Goal: Obtain resource: Obtain resource

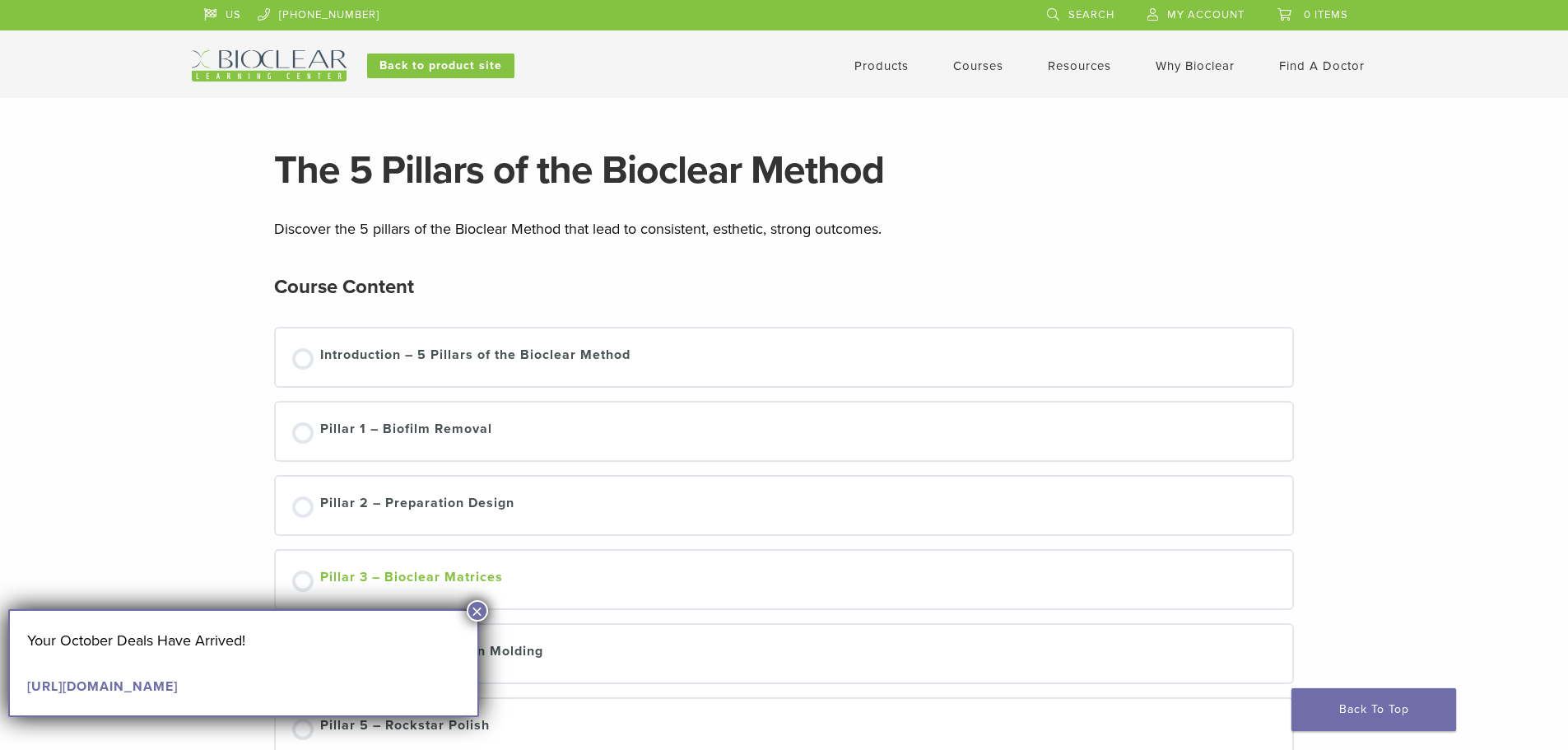
drag, startPoint x: 473, startPoint y: 608, endPoint x: 538, endPoint y: 568, distance: 76.3
click at [473, 606] on button "×" at bounding box center [477, 610] width 21 height 21
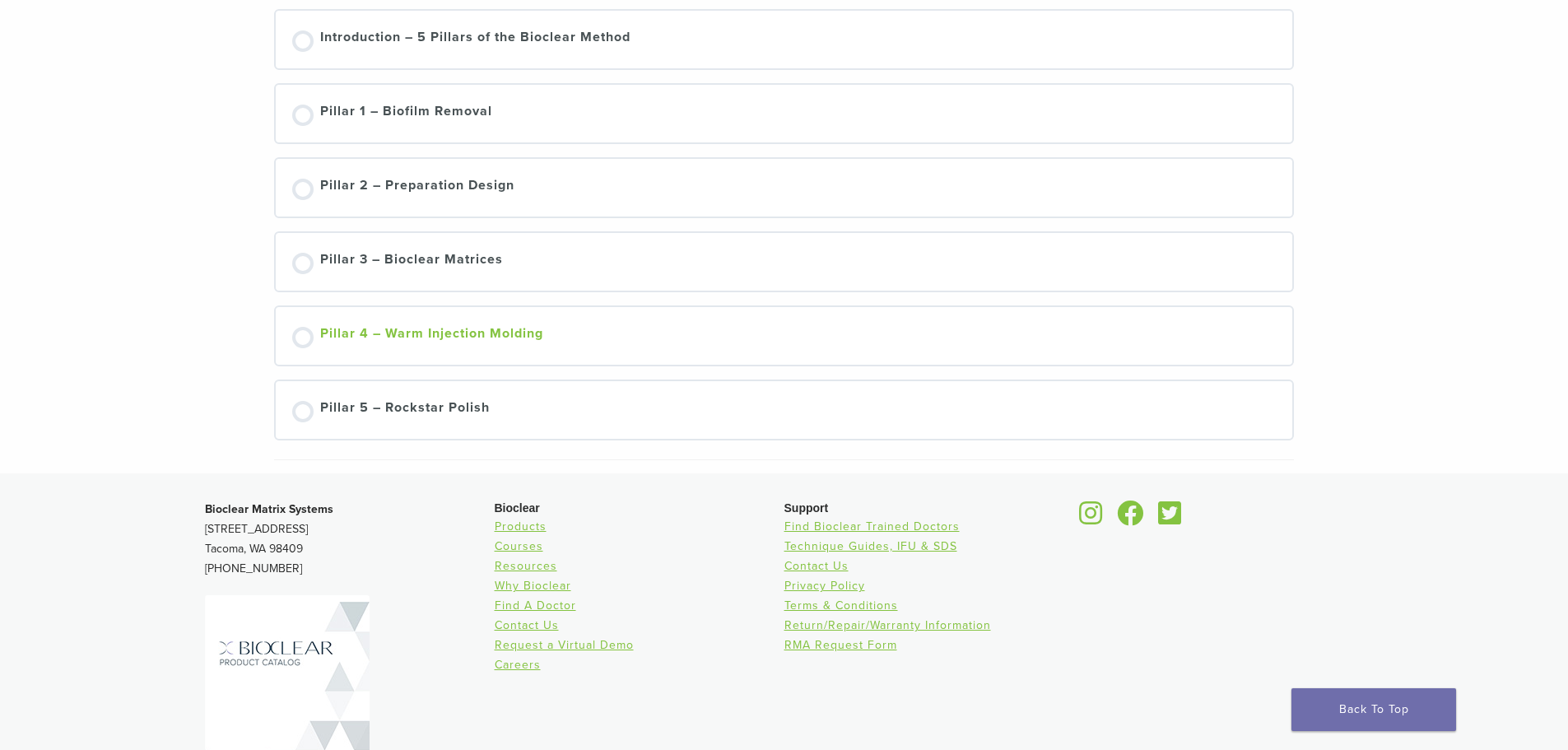
scroll to position [412, 0]
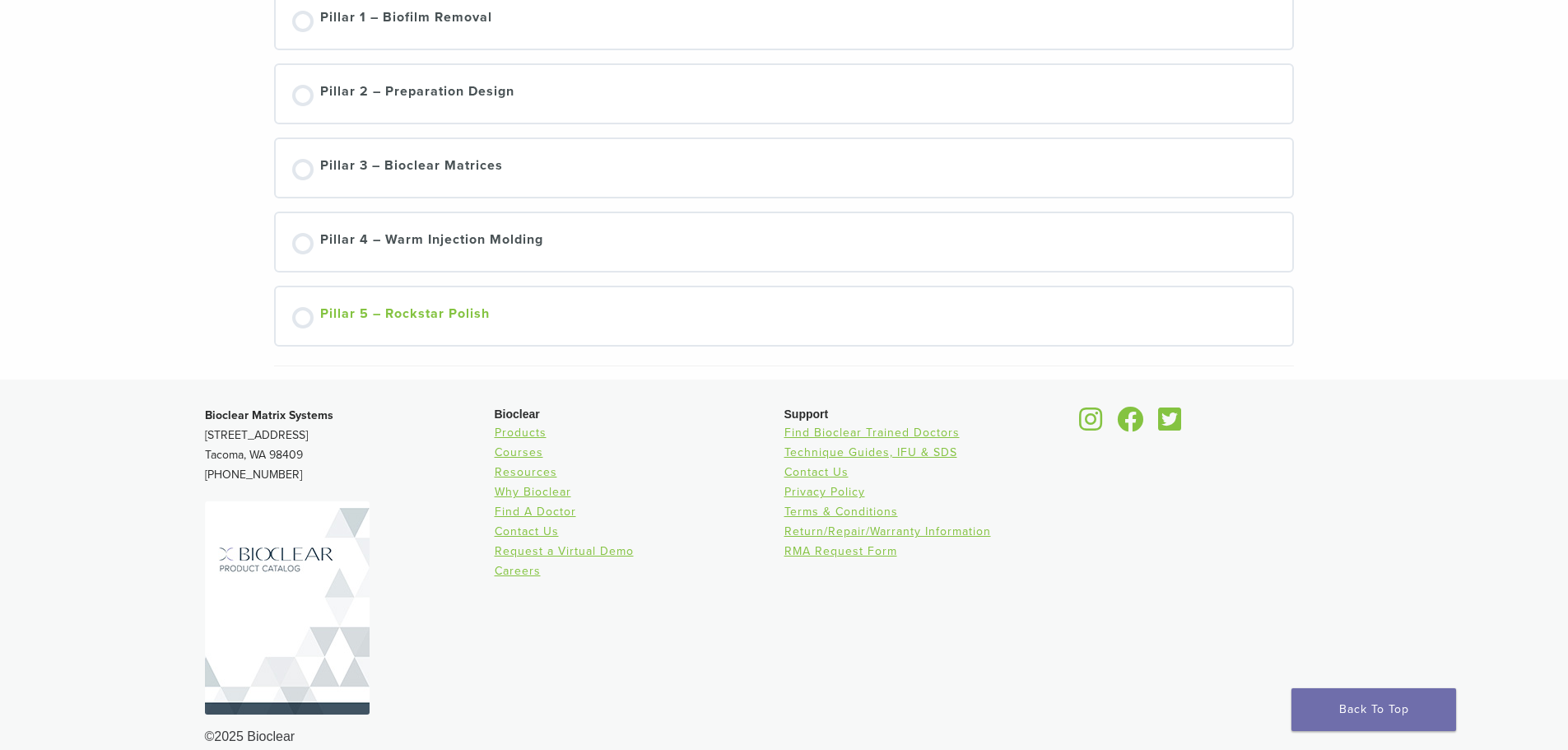
click at [400, 305] on div "Pillar 5 – Rockstar Polish" at bounding box center [405, 316] width 170 height 25
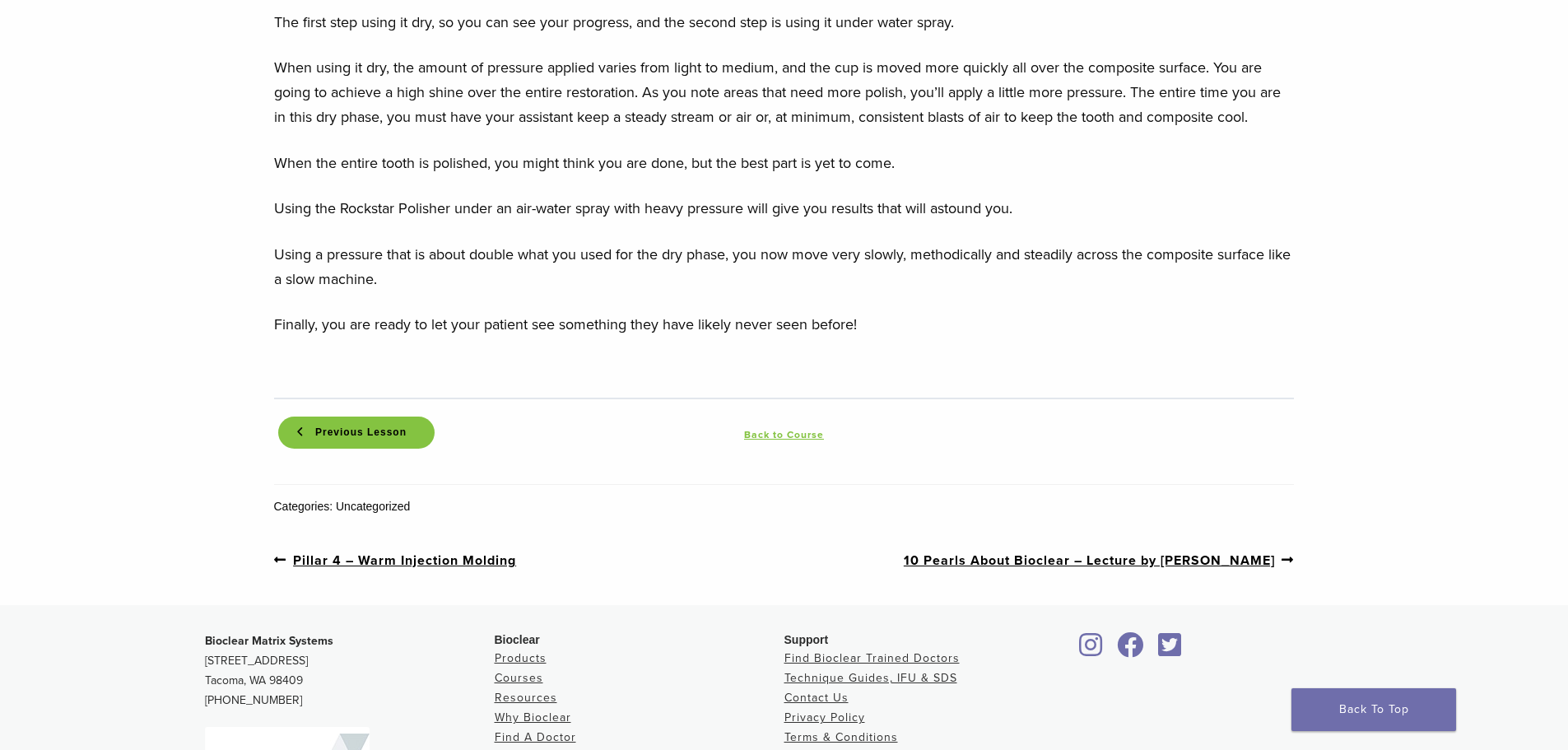
scroll to position [1728, 0]
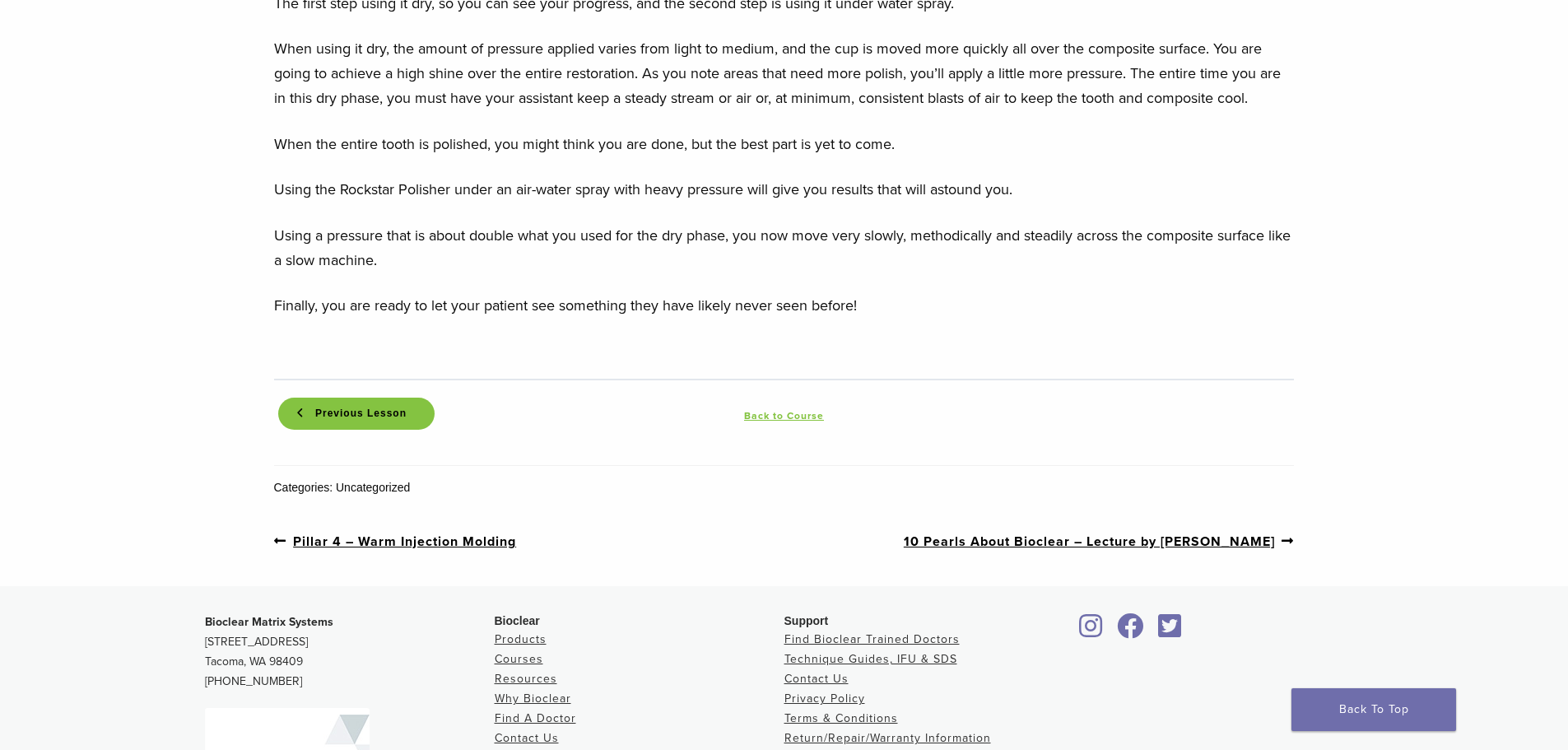
click at [1016, 547] on link "Next post: 10 Pearls About Bioclear – Lecture by Dr. Clark" at bounding box center [1099, 541] width 392 height 20
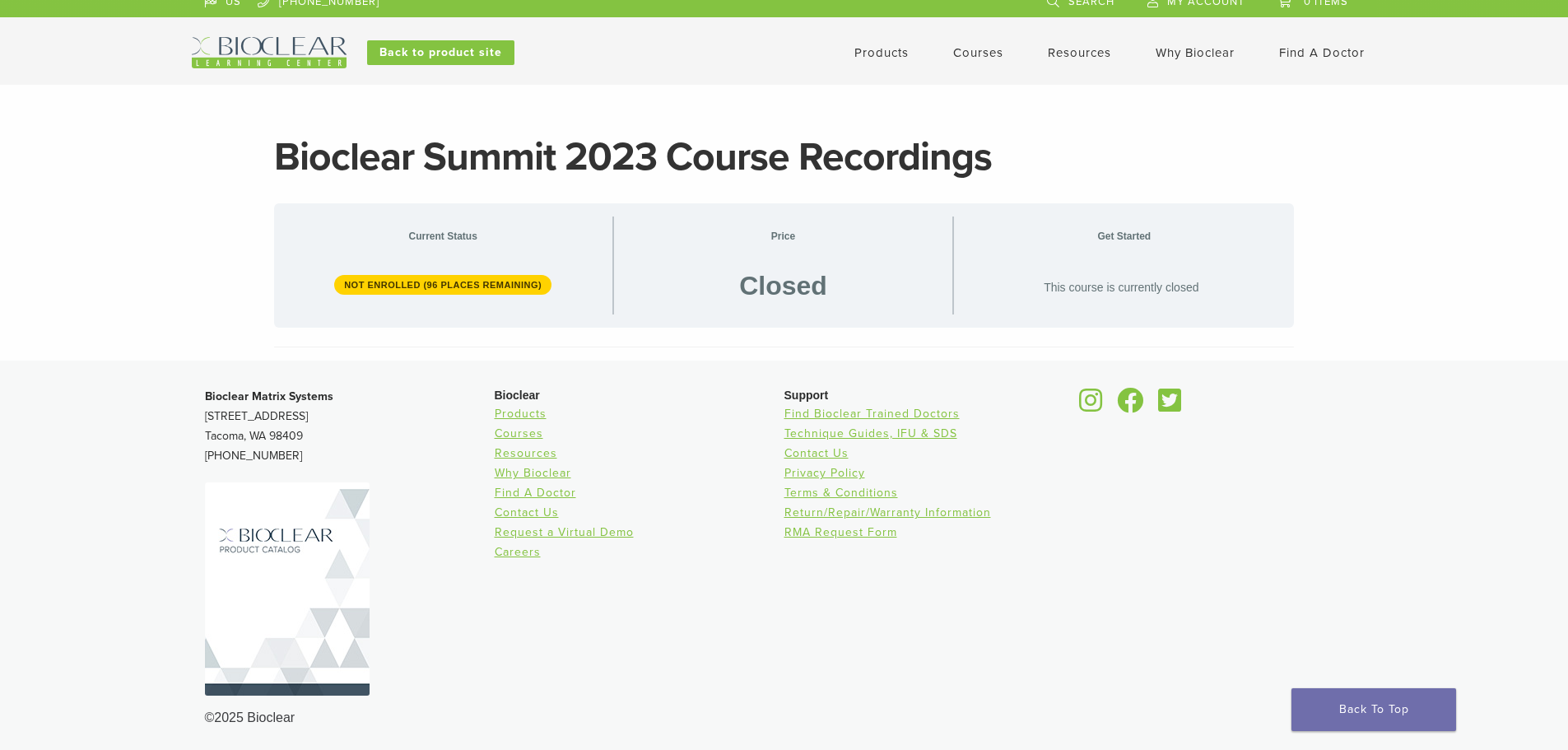
scroll to position [17, 0]
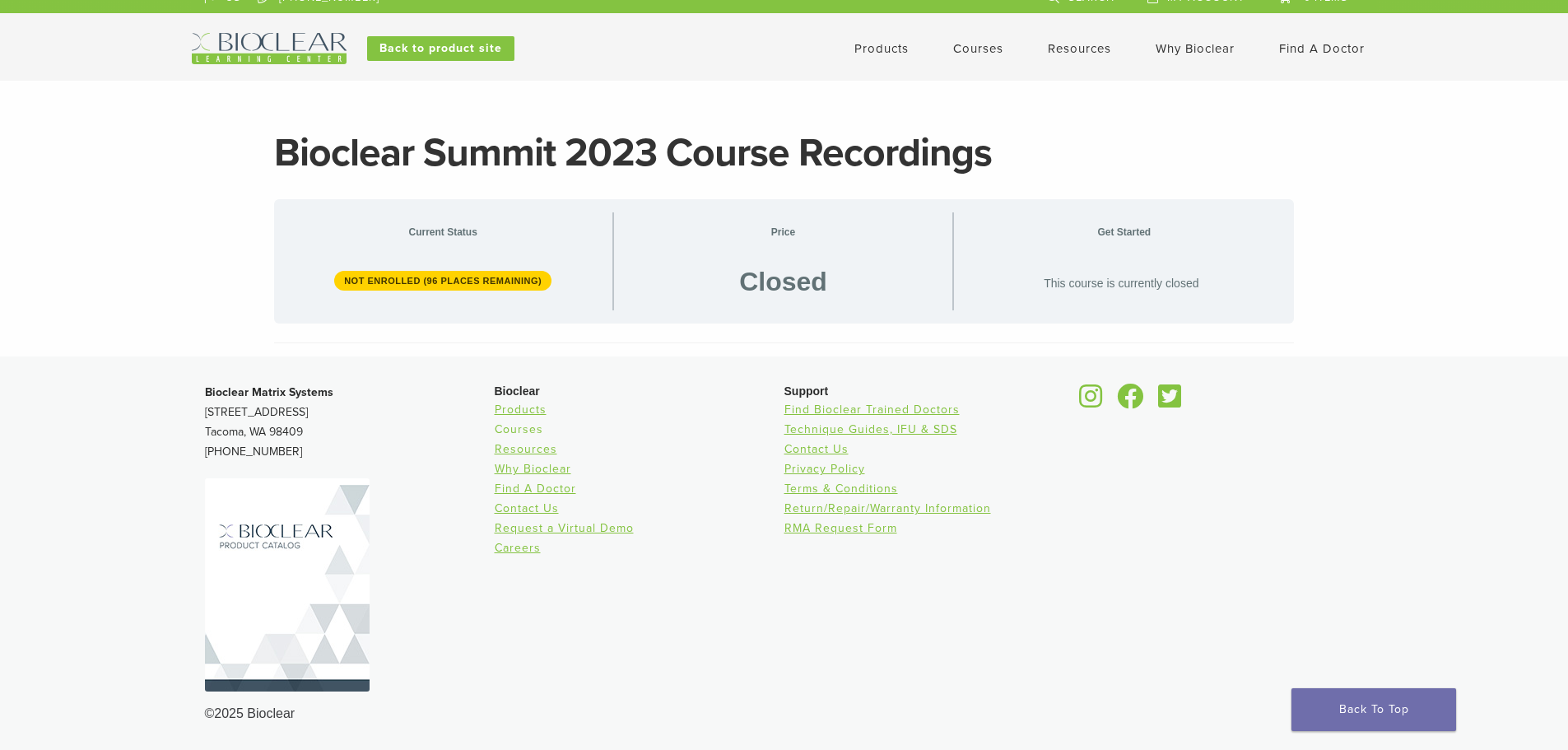
click at [527, 431] on link "Courses" at bounding box center [519, 429] width 48 height 14
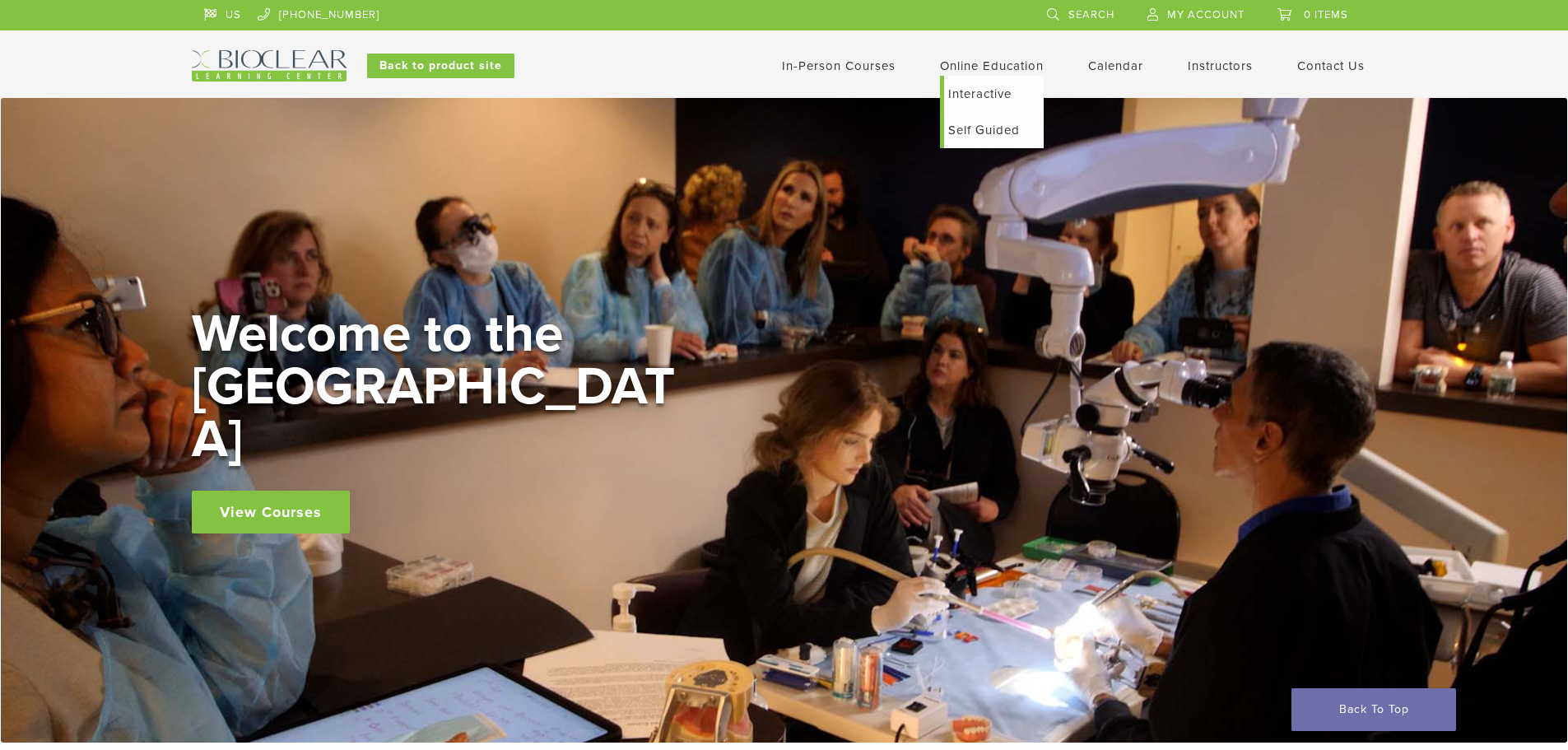
click at [1013, 67] on link "Online Education" at bounding box center [992, 66] width 104 height 14
click at [977, 97] on link "Interactive" at bounding box center [993, 94] width 99 height 37
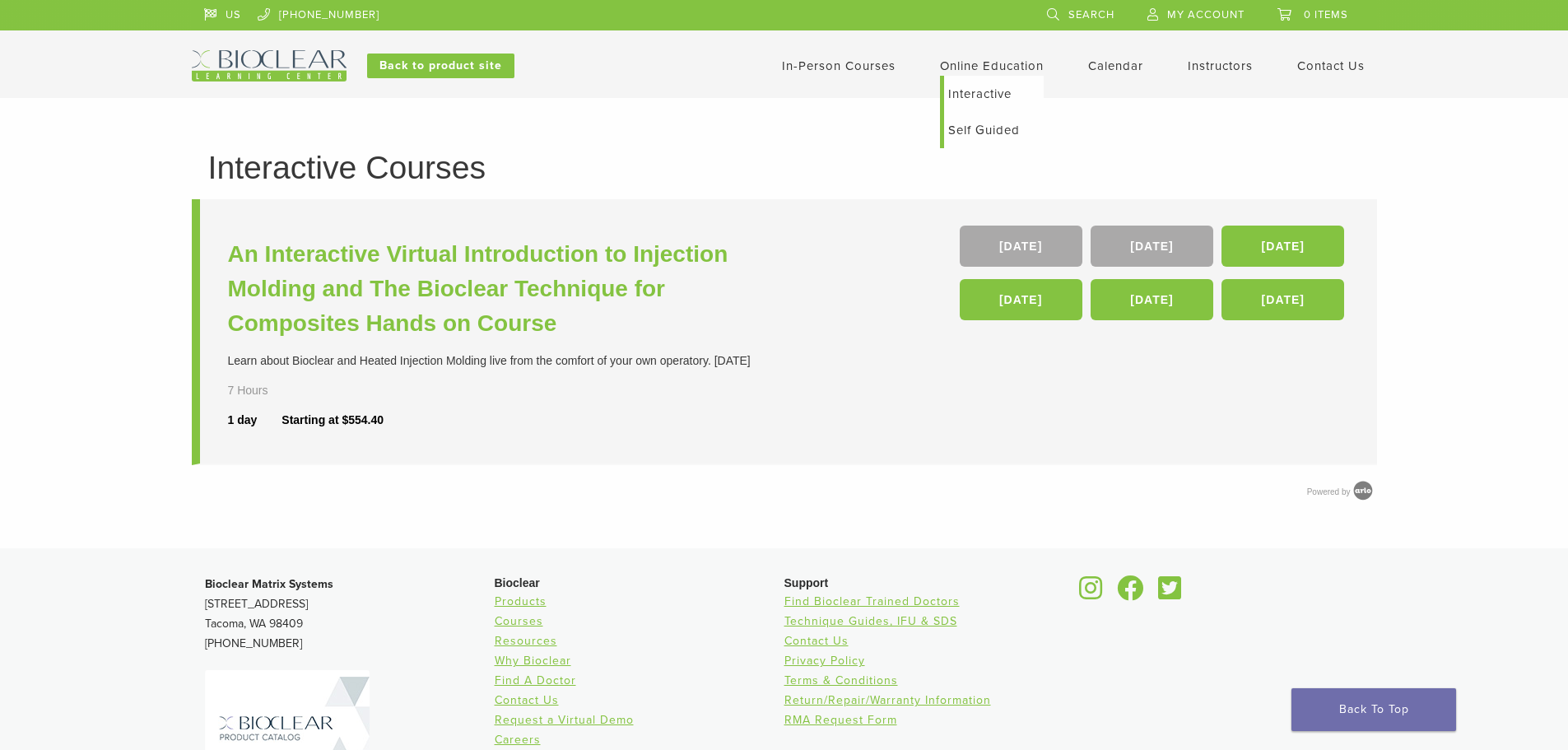
click at [983, 126] on link "Self Guided" at bounding box center [993, 130] width 99 height 37
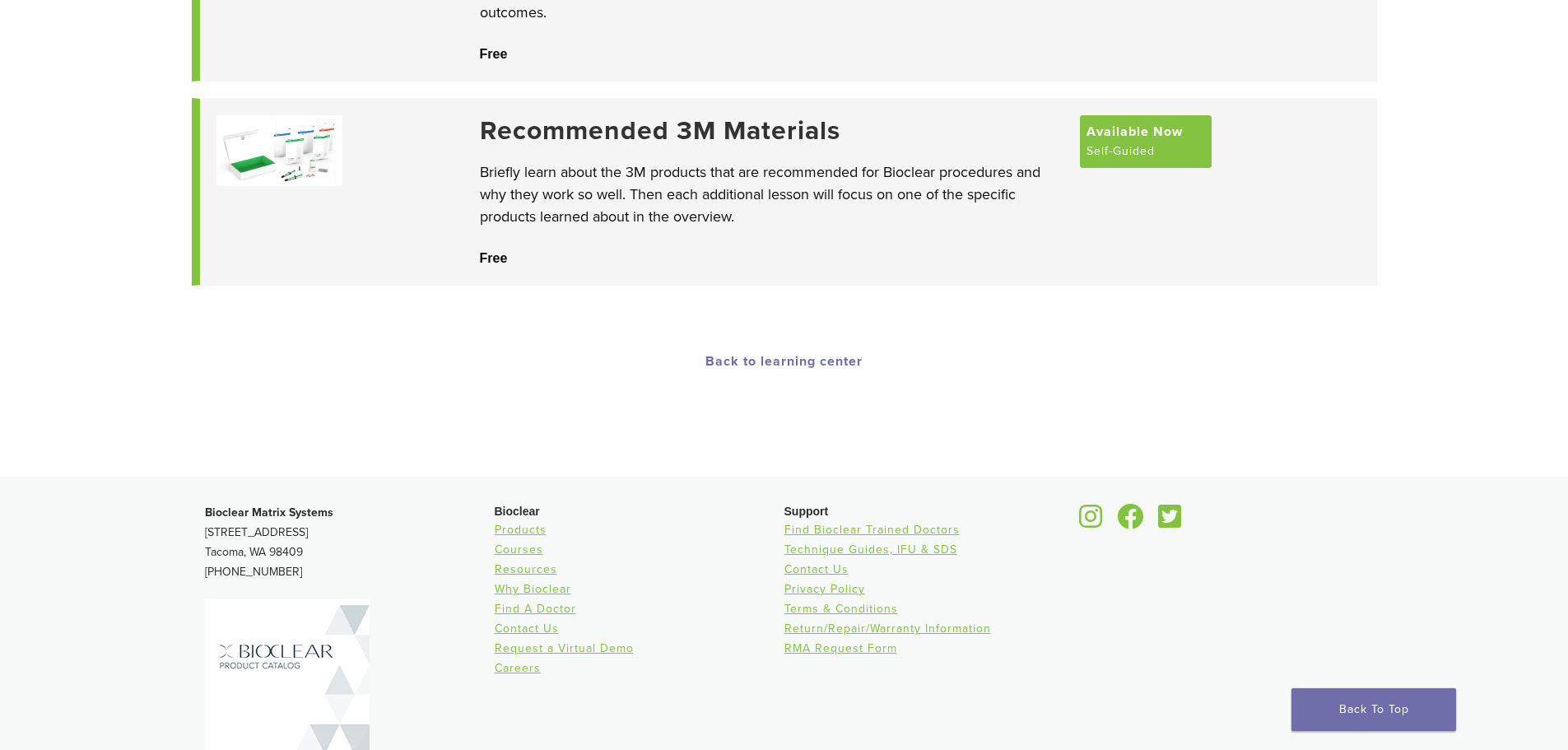
scroll to position [329, 0]
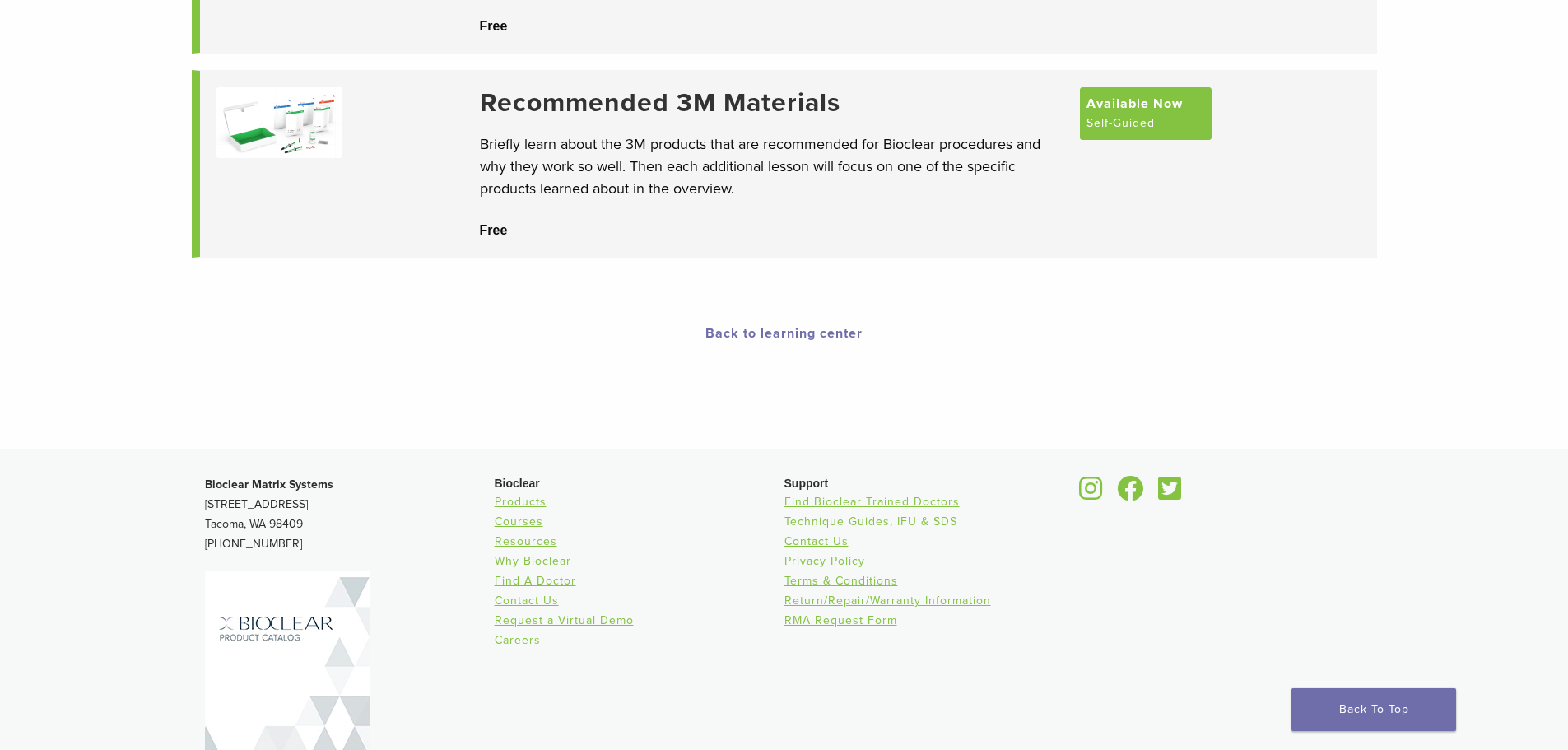
click at [904, 516] on link "Technique Guides, IFU & SDS" at bounding box center [871, 522] width 173 height 14
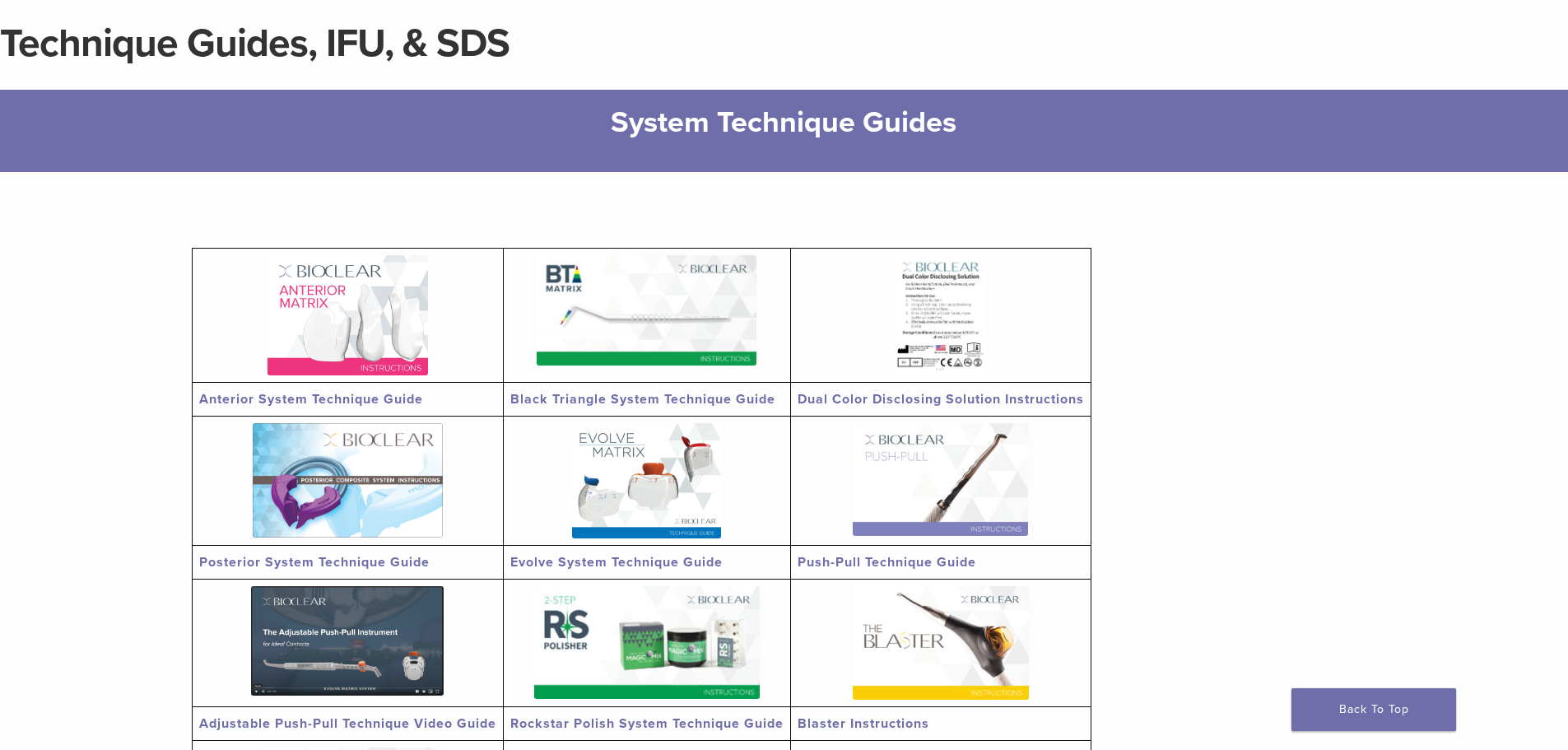
scroll to position [165, 0]
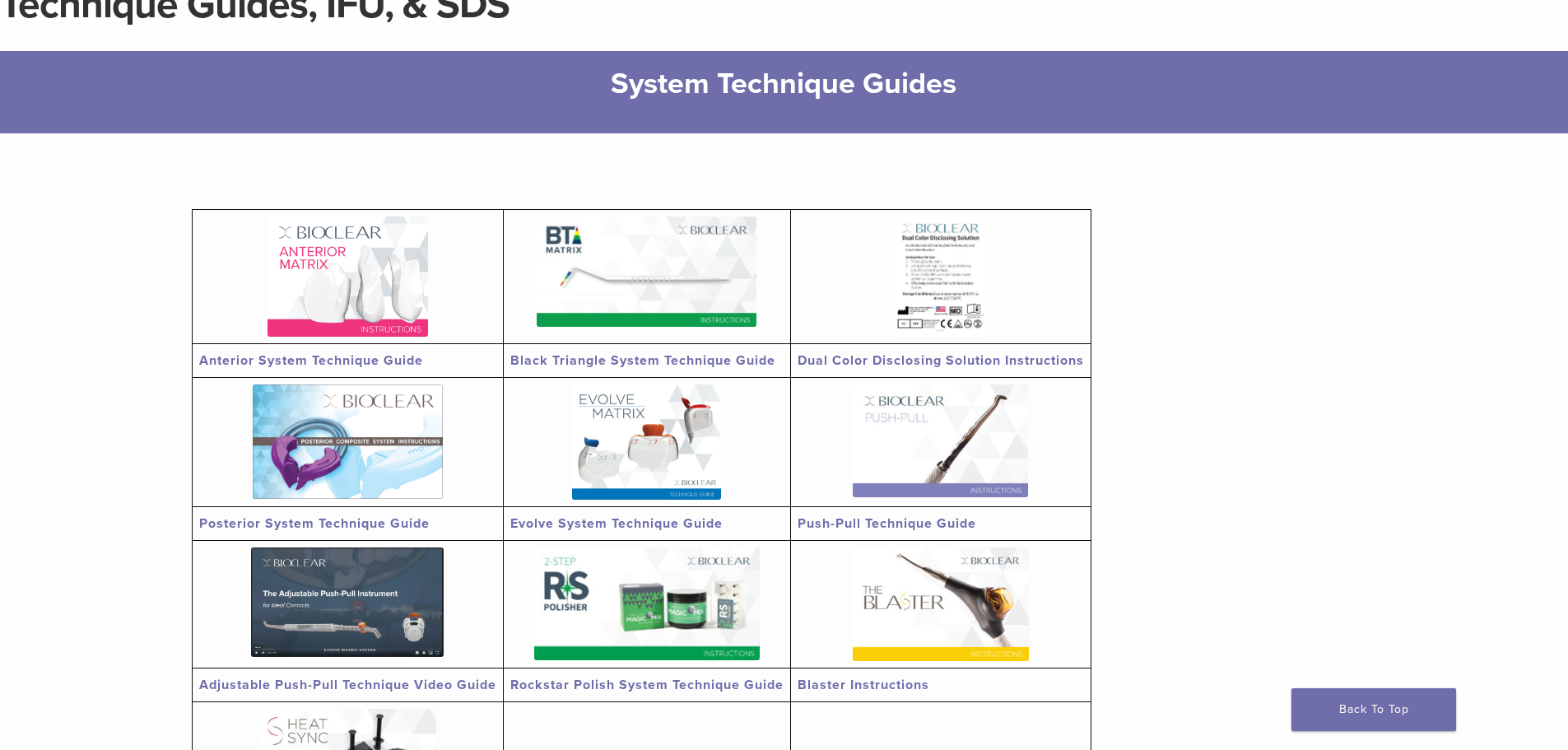
click at [250, 365] on link "Anterior System Technique Guide" at bounding box center [311, 360] width 224 height 16
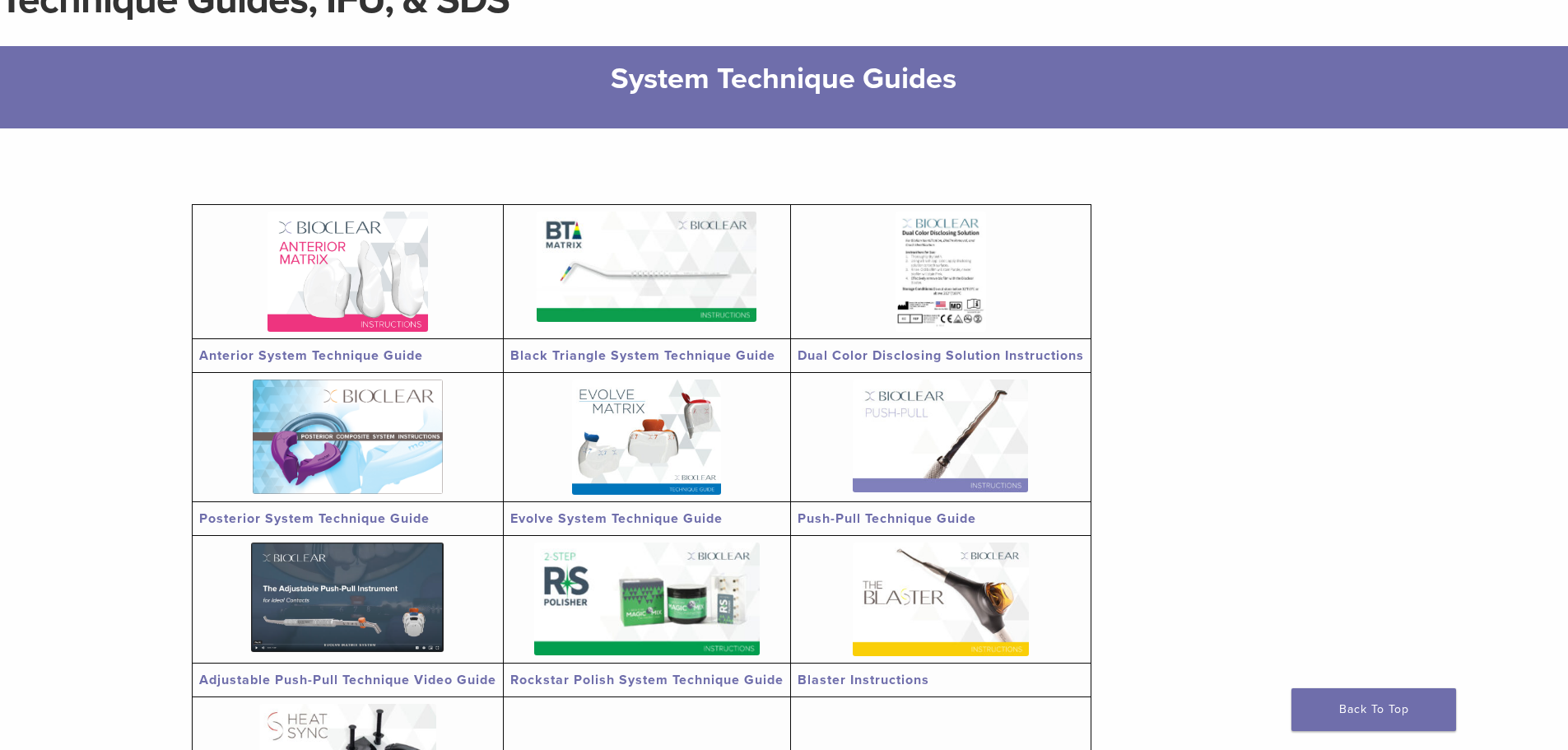
scroll to position [0, 0]
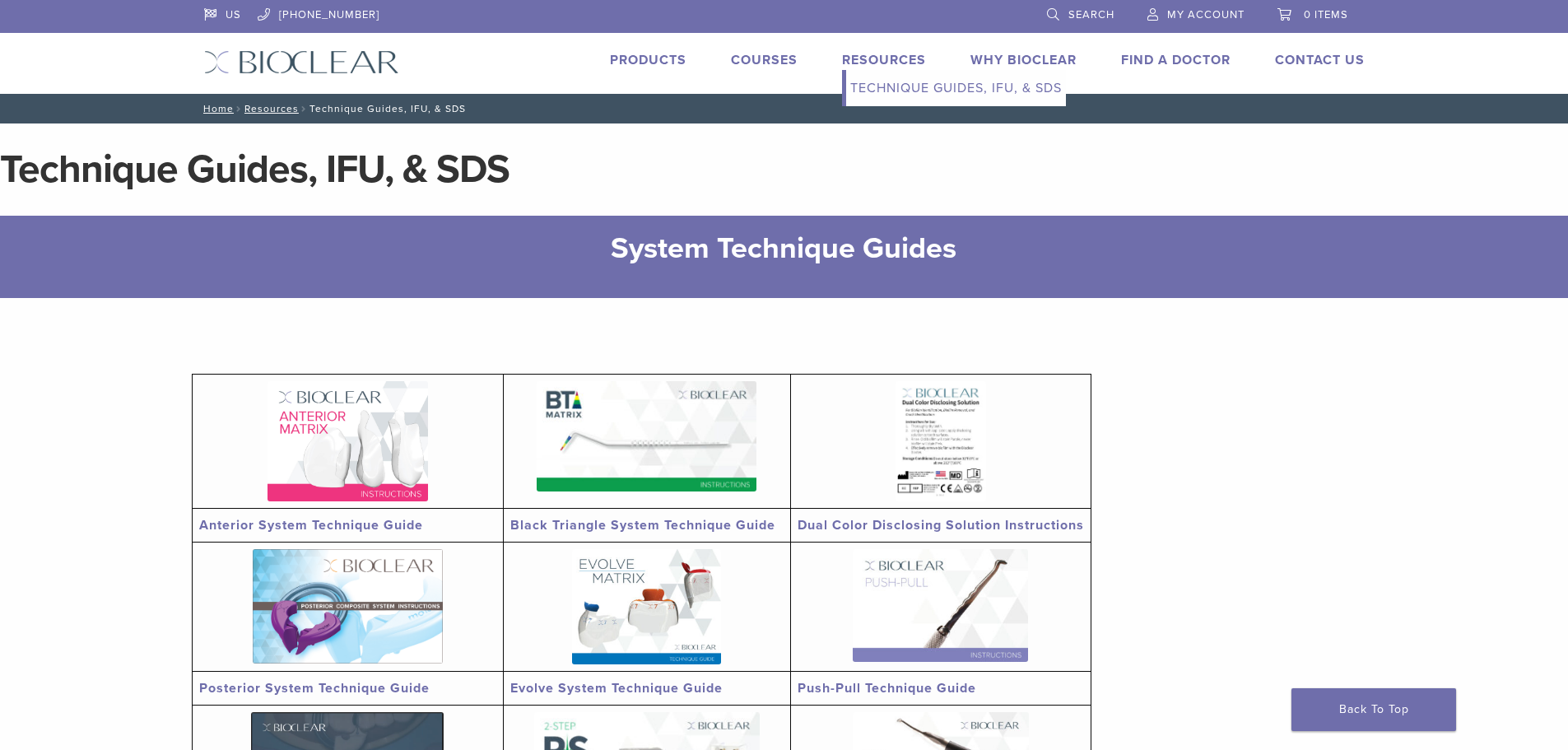
click at [887, 88] on link "Technique Guides, IFU, & SDS" at bounding box center [957, 89] width 220 height 37
click at [1028, 55] on link "Why Bioclear" at bounding box center [1024, 60] width 106 height 16
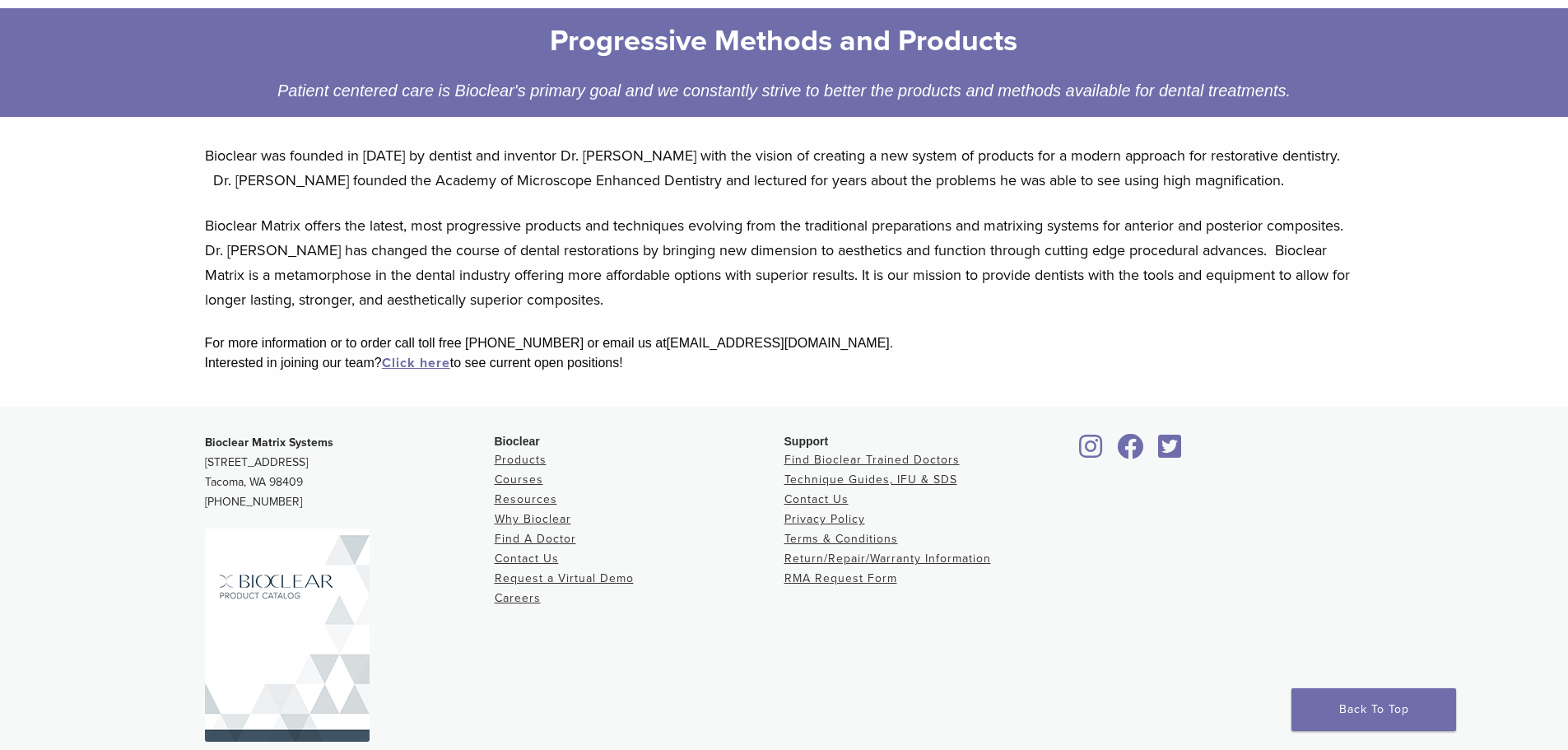
scroll to position [297, 0]
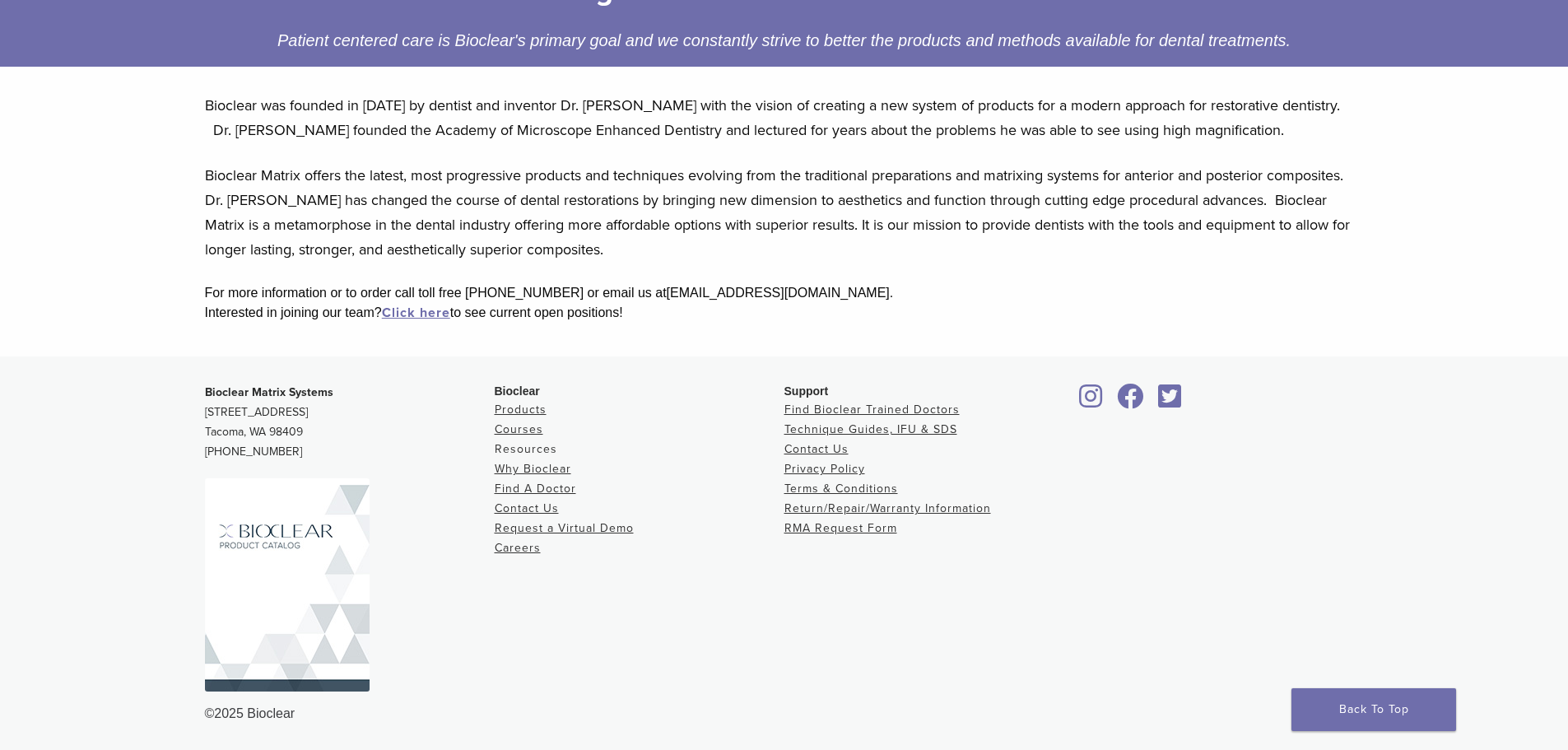
click at [513, 451] on link "Resources" at bounding box center [526, 448] width 63 height 14
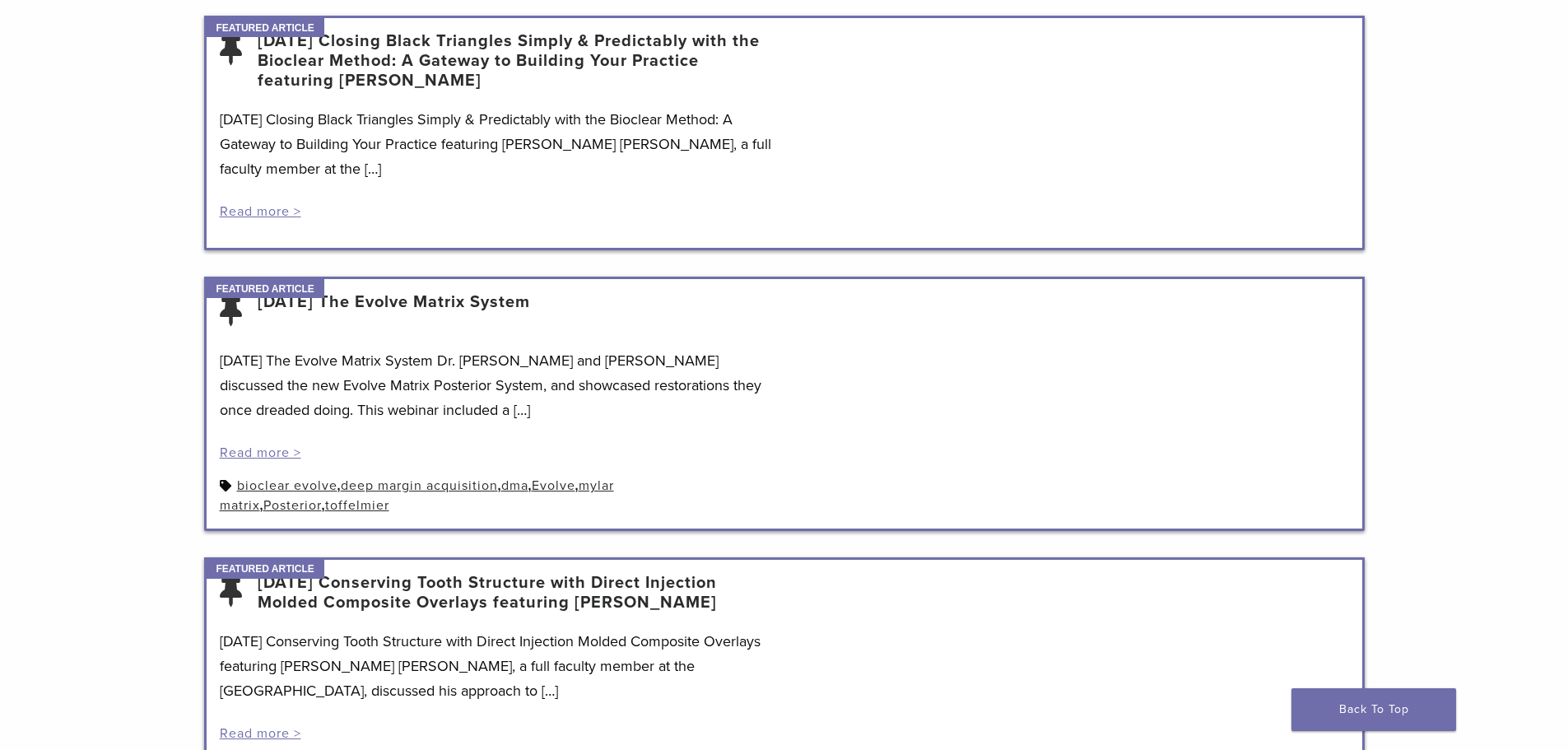
scroll to position [576, 0]
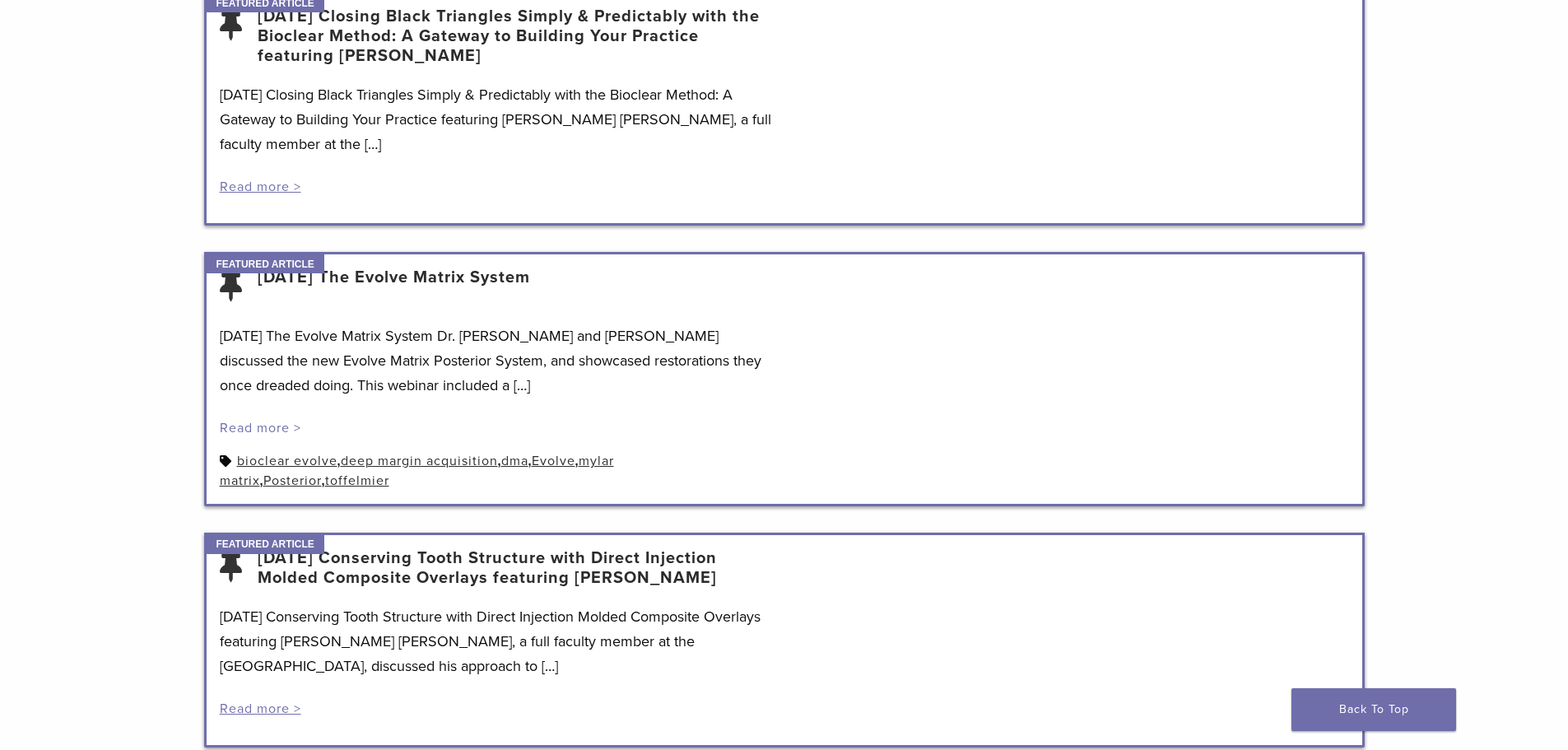
click at [265, 423] on link "Read more >" at bounding box center [260, 427] width 82 height 16
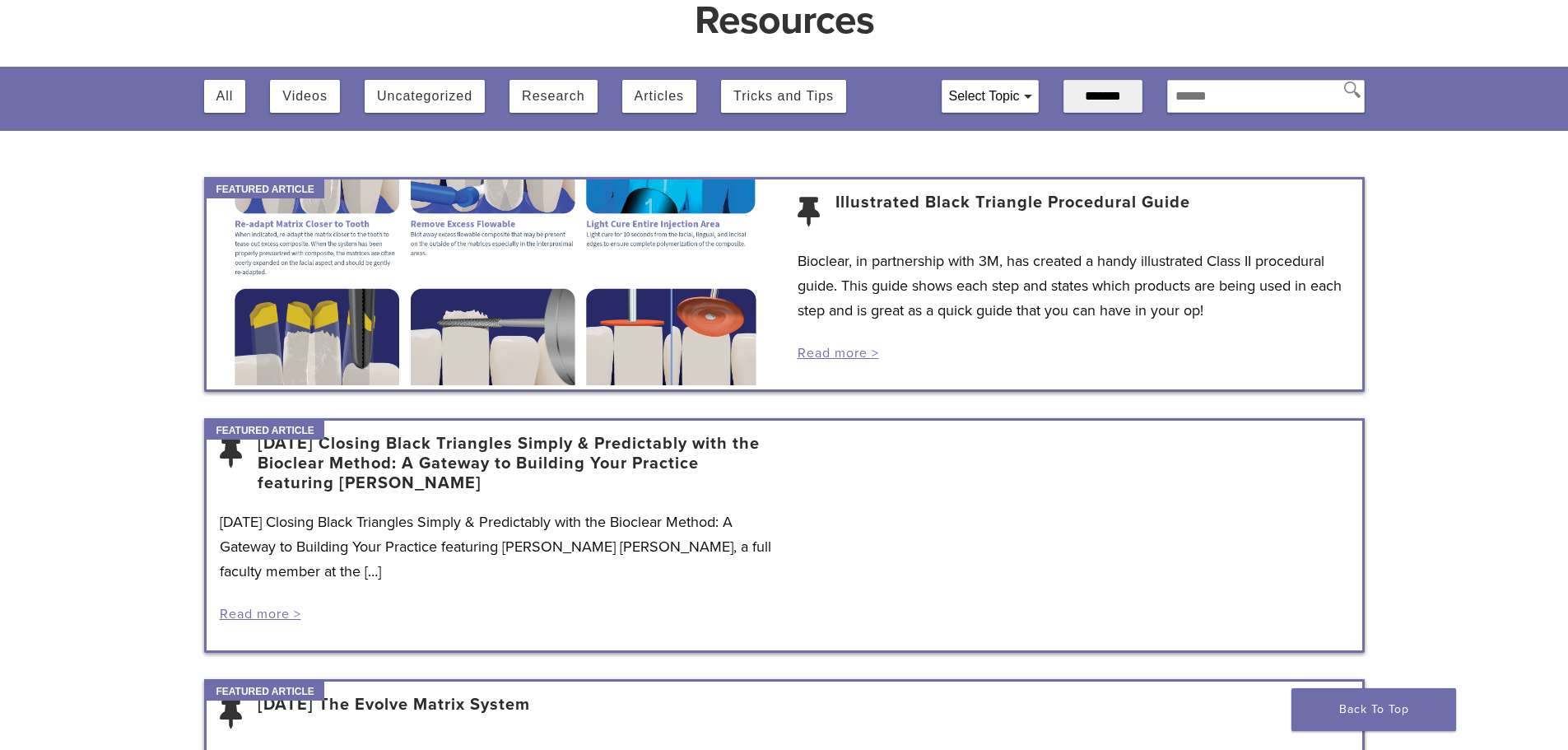
scroll to position [0, 0]
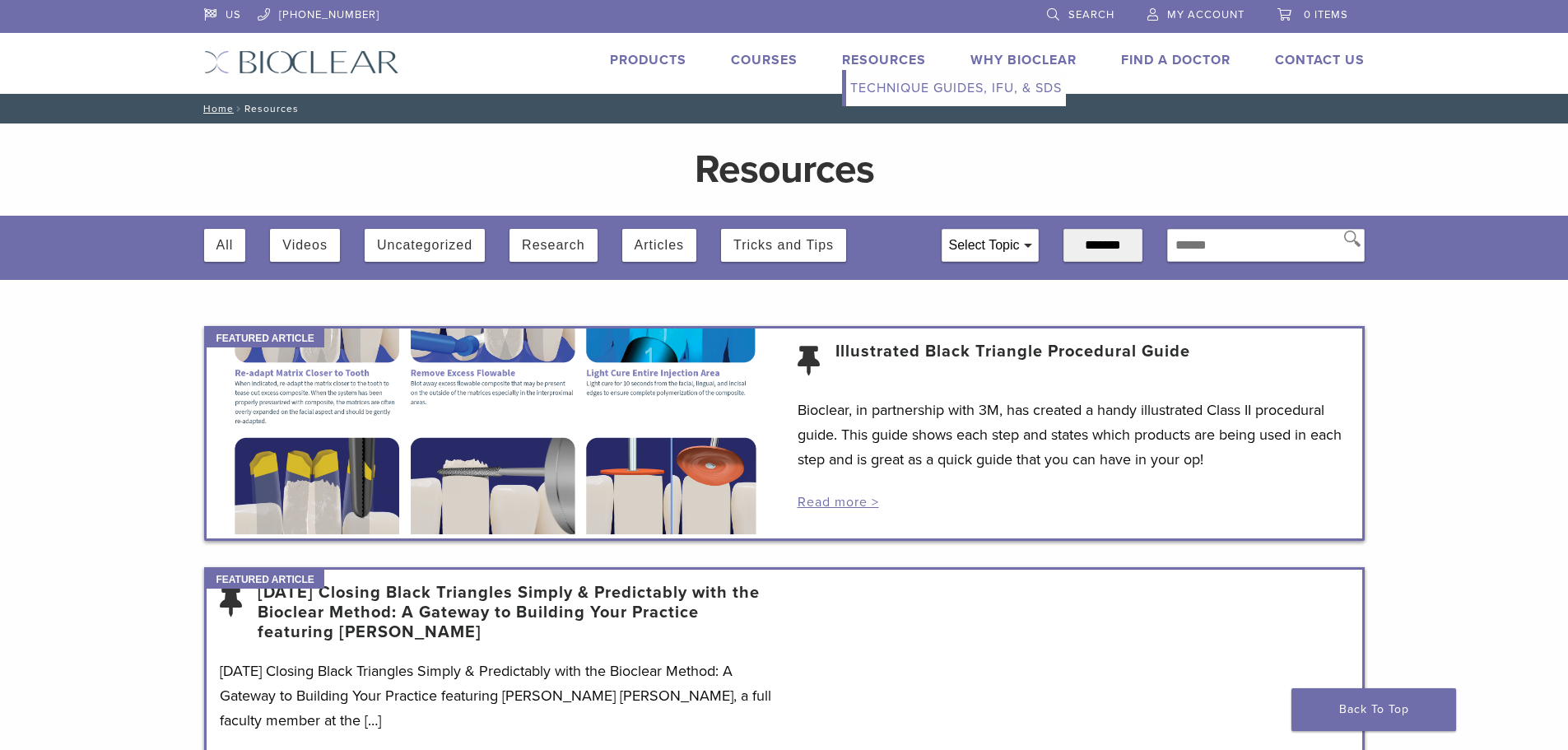
click at [907, 85] on link "Technique Guides, IFU, & SDS" at bounding box center [957, 89] width 220 height 37
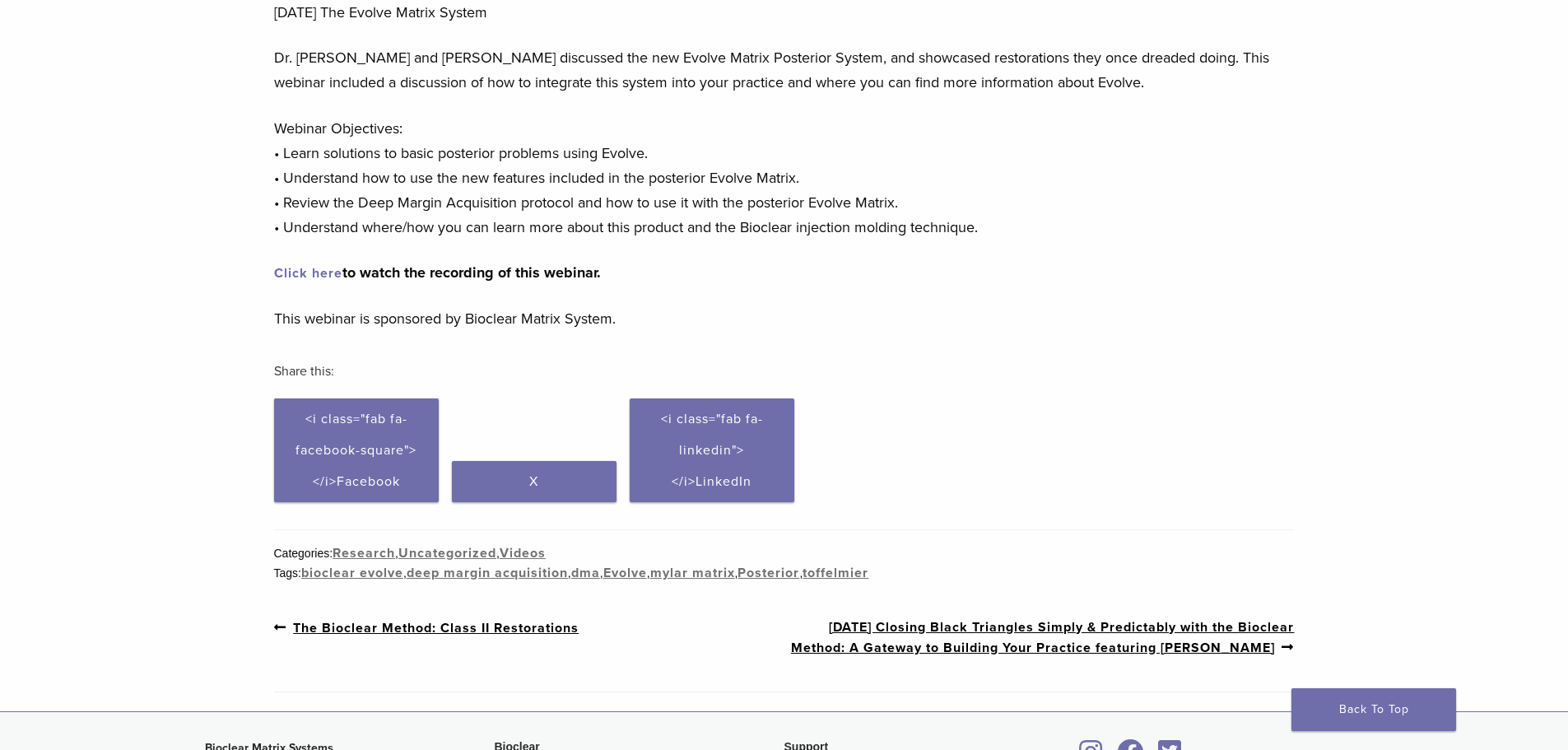
scroll to position [165, 0]
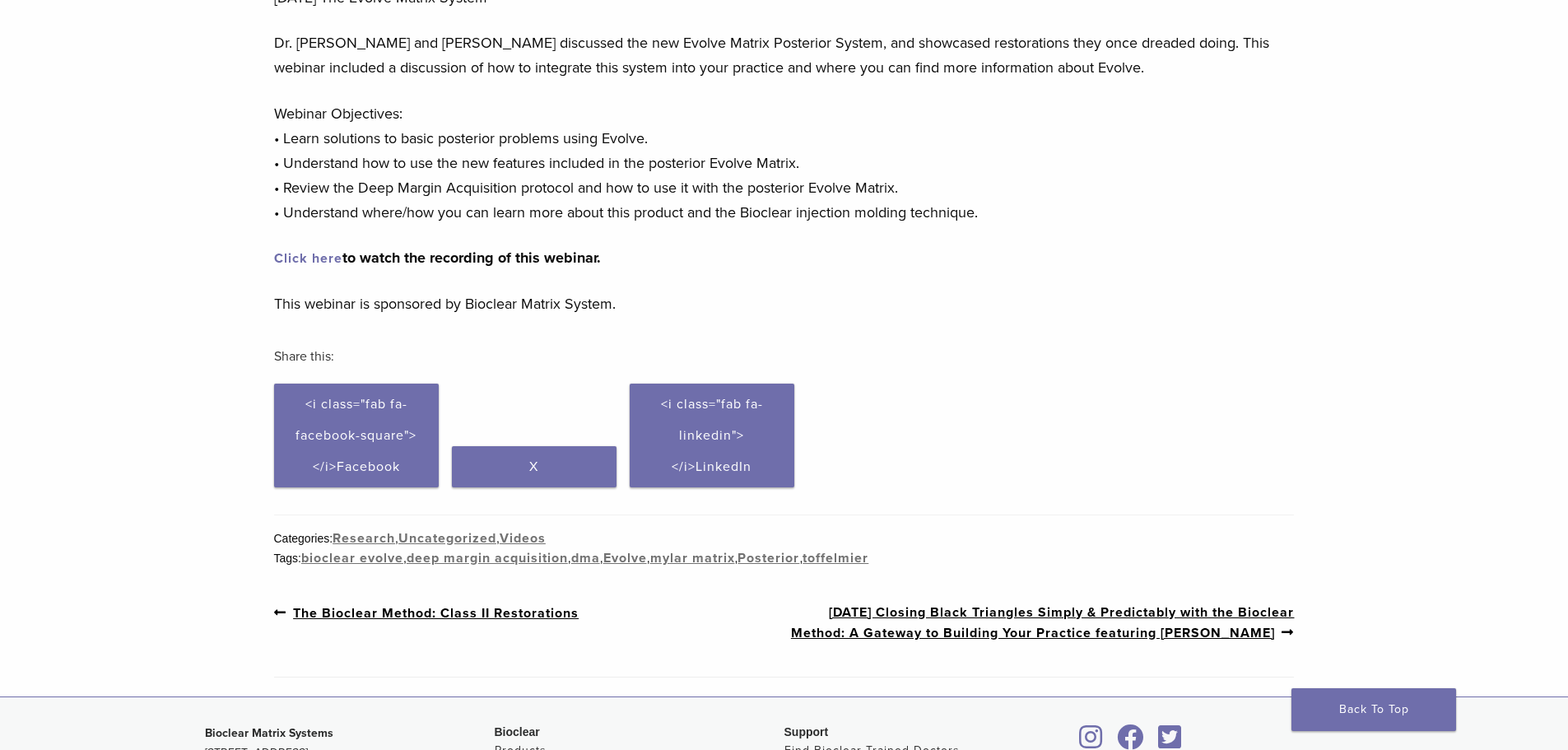
click at [318, 261] on link "Click here" at bounding box center [308, 258] width 68 height 16
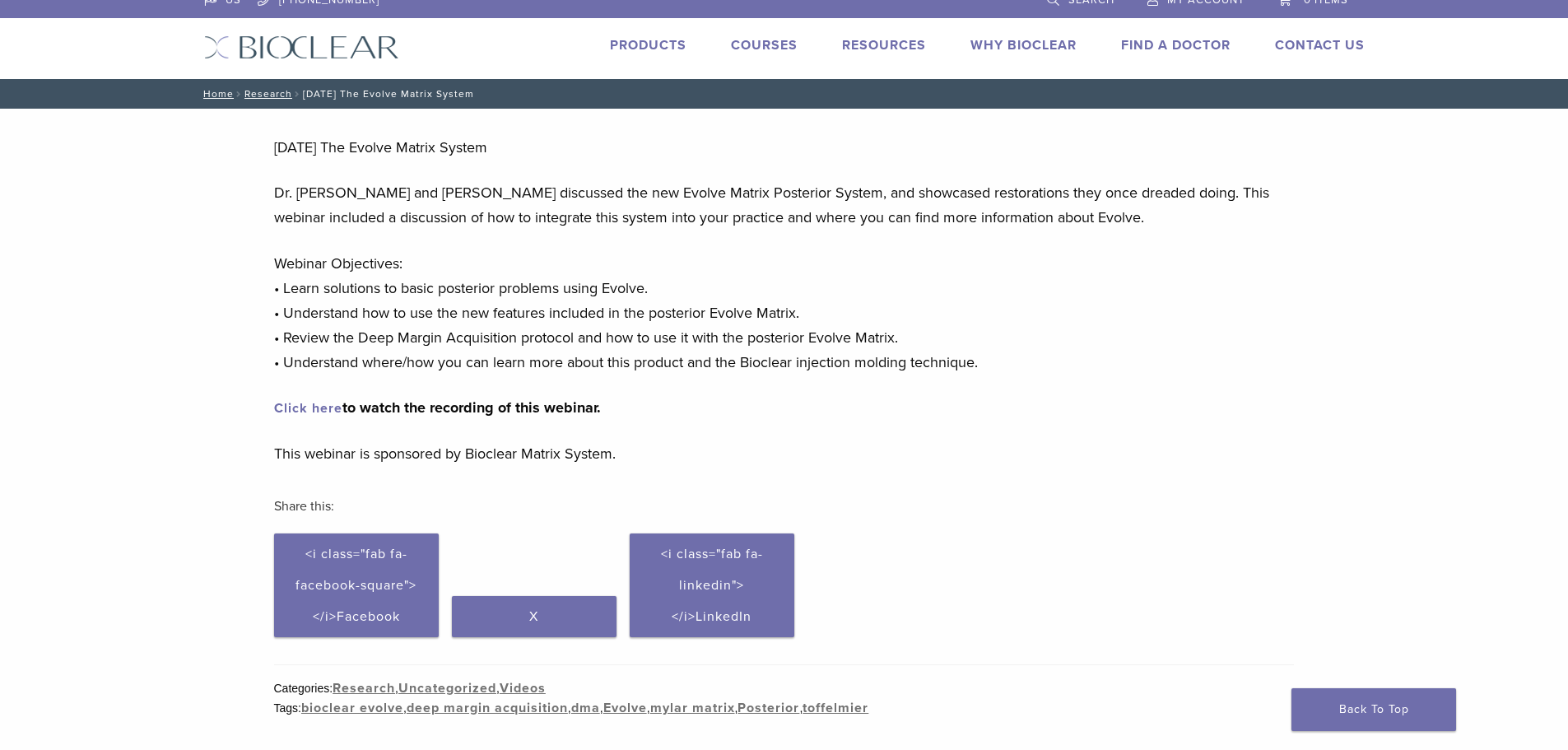
scroll to position [0, 0]
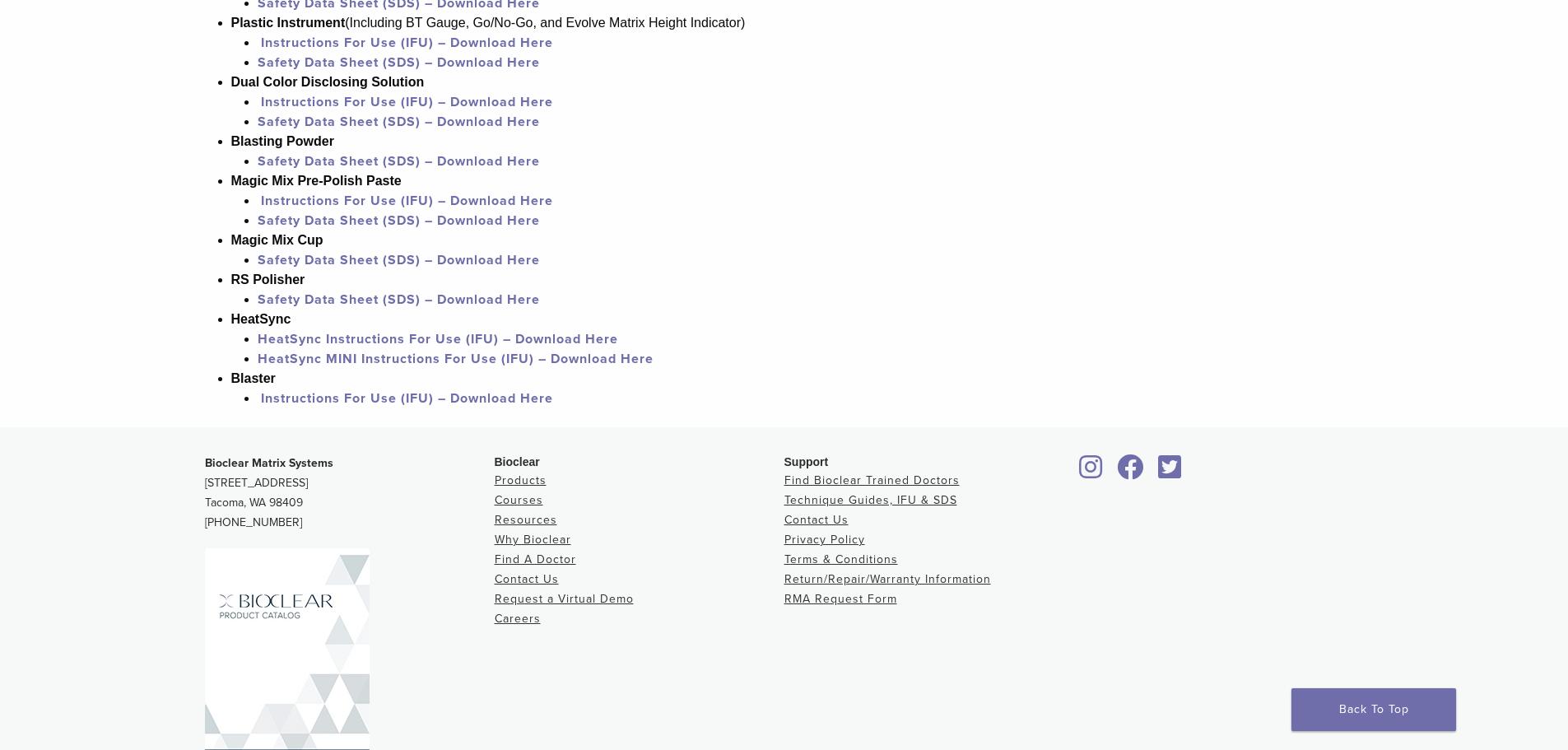
scroll to position [1564, 0]
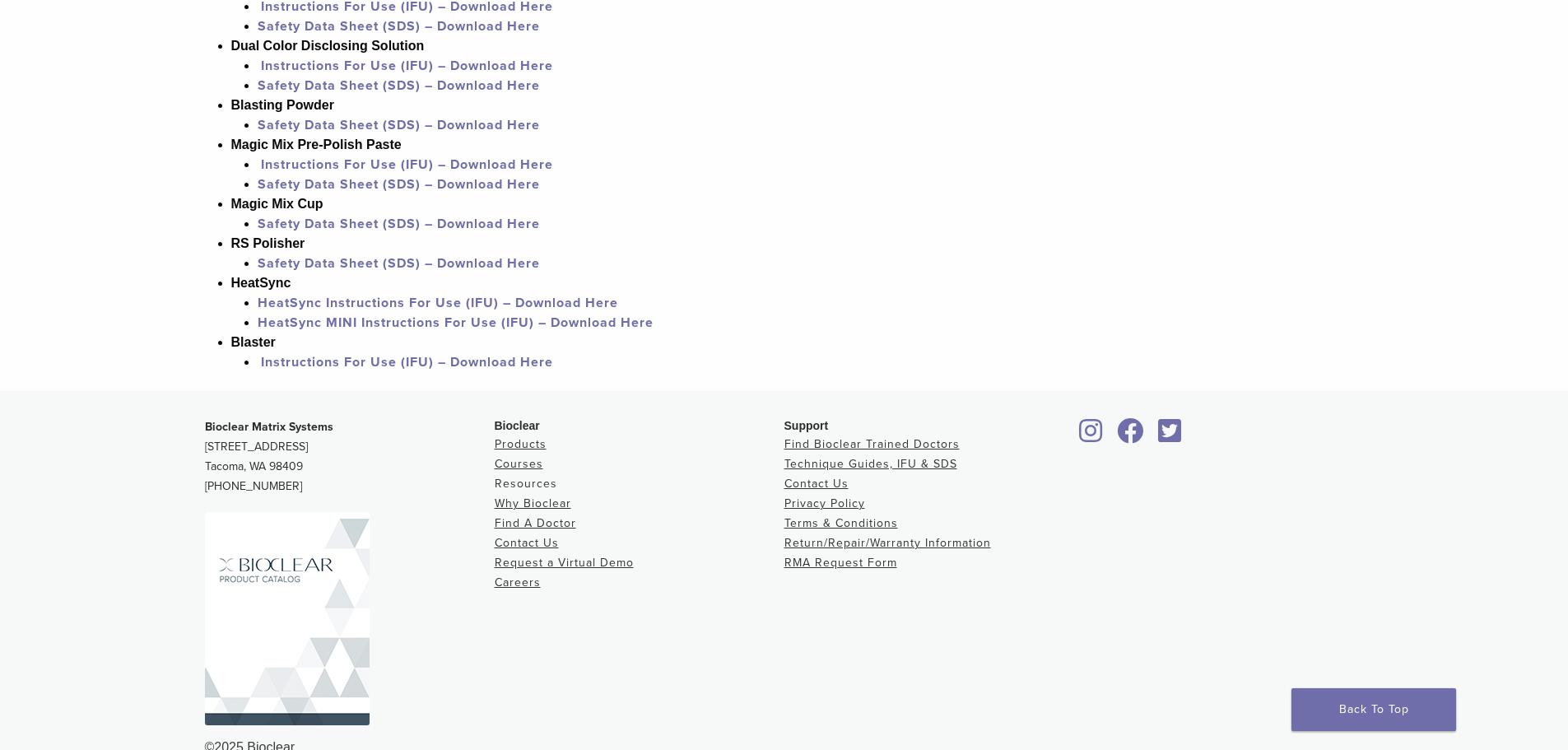
click at [529, 485] on link "Resources" at bounding box center [526, 483] width 63 height 14
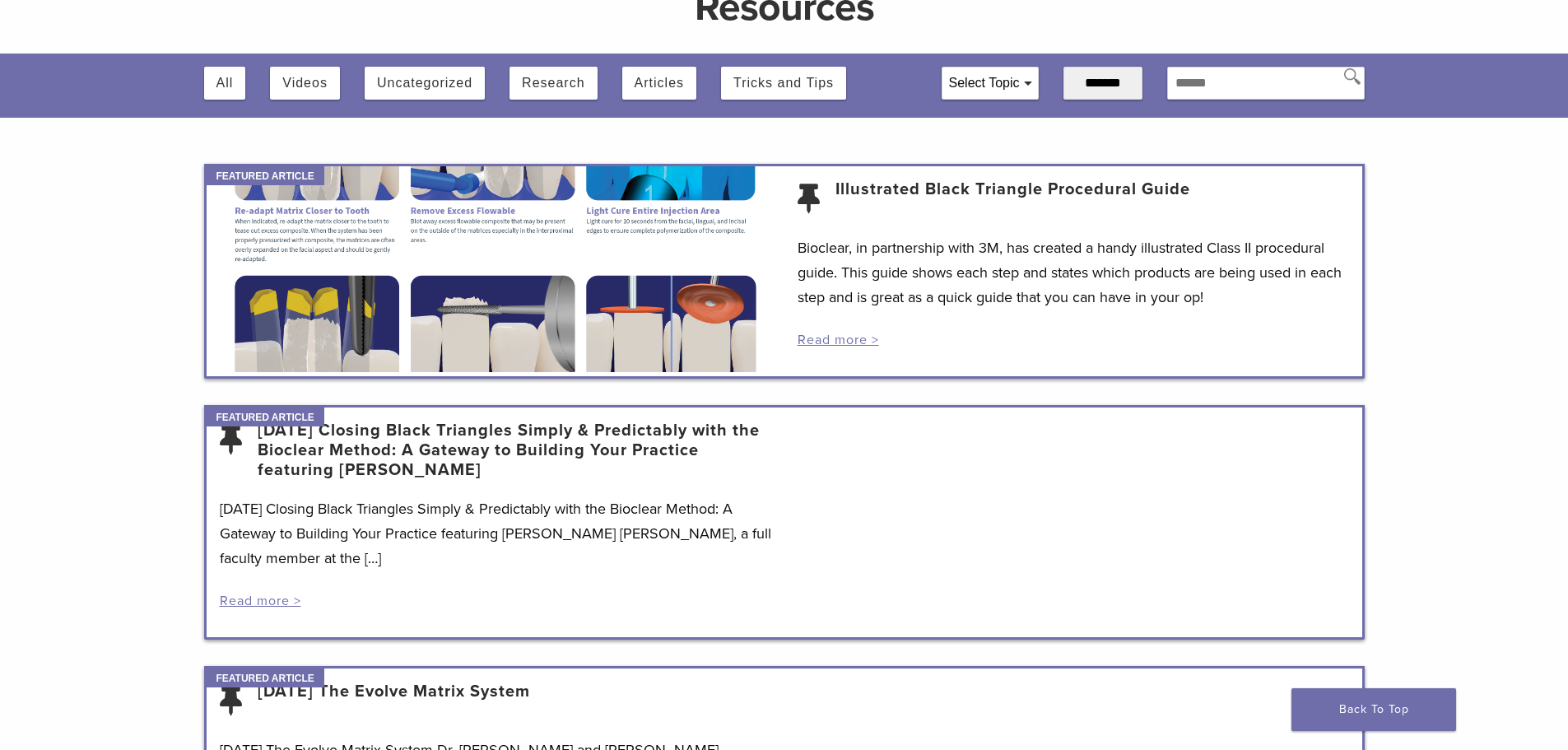
scroll to position [165, 0]
